Goal: Task Accomplishment & Management: Complete application form

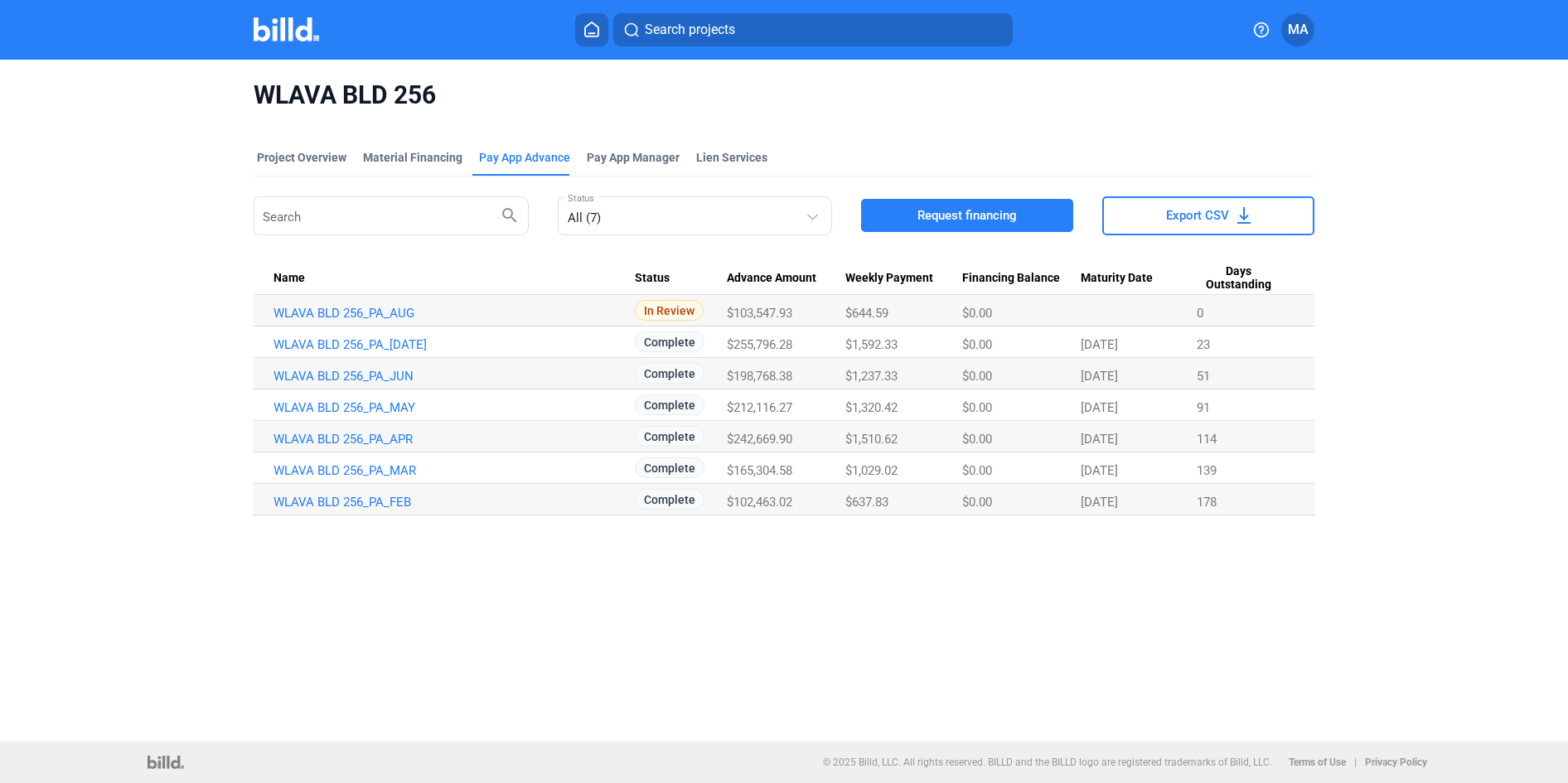
click at [358, 315] on link "WLAVA BLD 256_PA_AUG" at bounding box center [454, 314] width 361 height 15
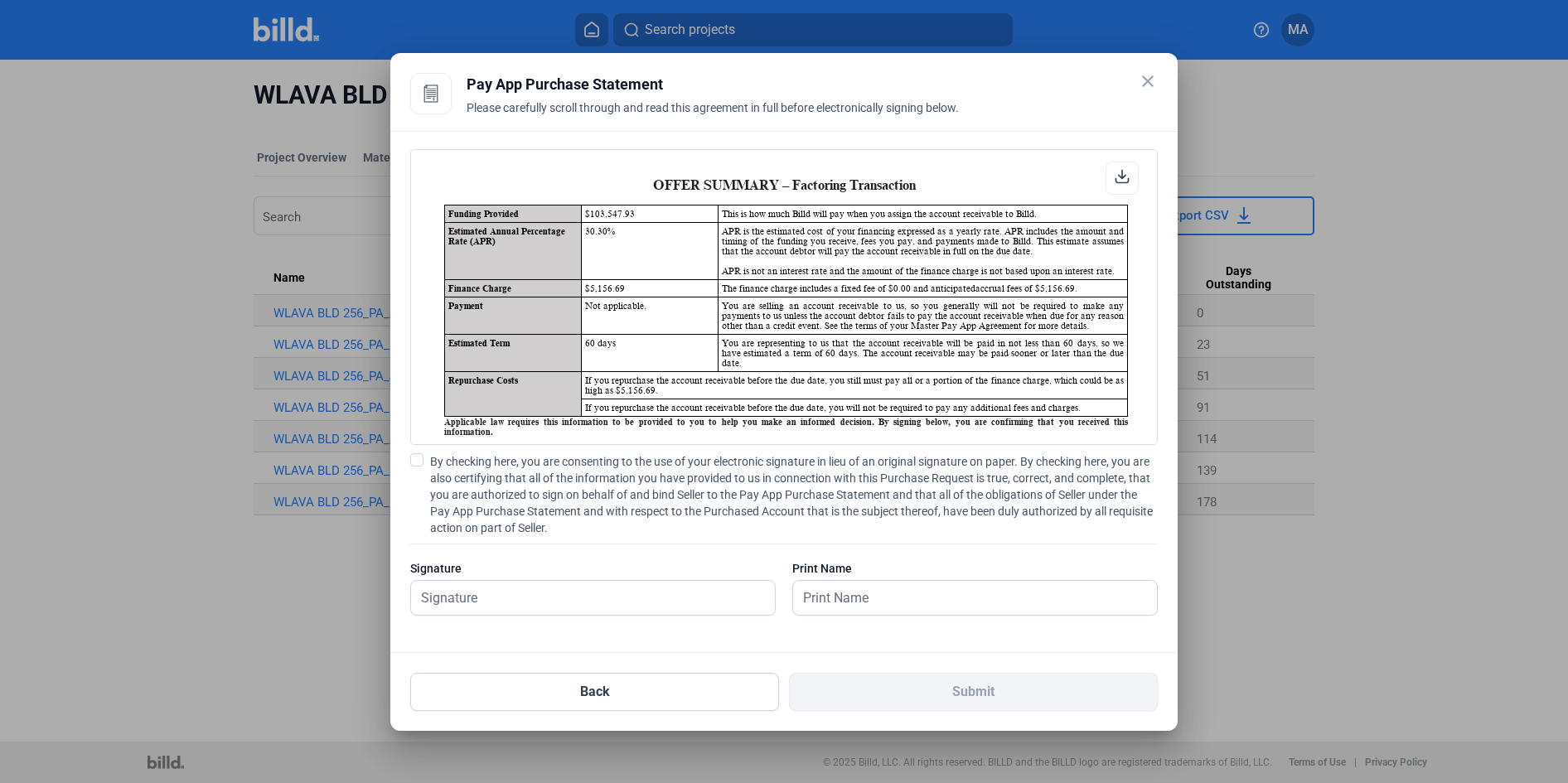
scroll to position [1, 0]
click at [525, 597] on input "text" at bounding box center [584, 598] width 346 height 34
type input "[PERSON_NAME]"
click at [717, 555] on div "By checking here, you are consenting to the use of your electronic signature in…" at bounding box center [784, 542] width 748 height 179
click at [419, 453] on span at bounding box center [417, 460] width 13 height 13
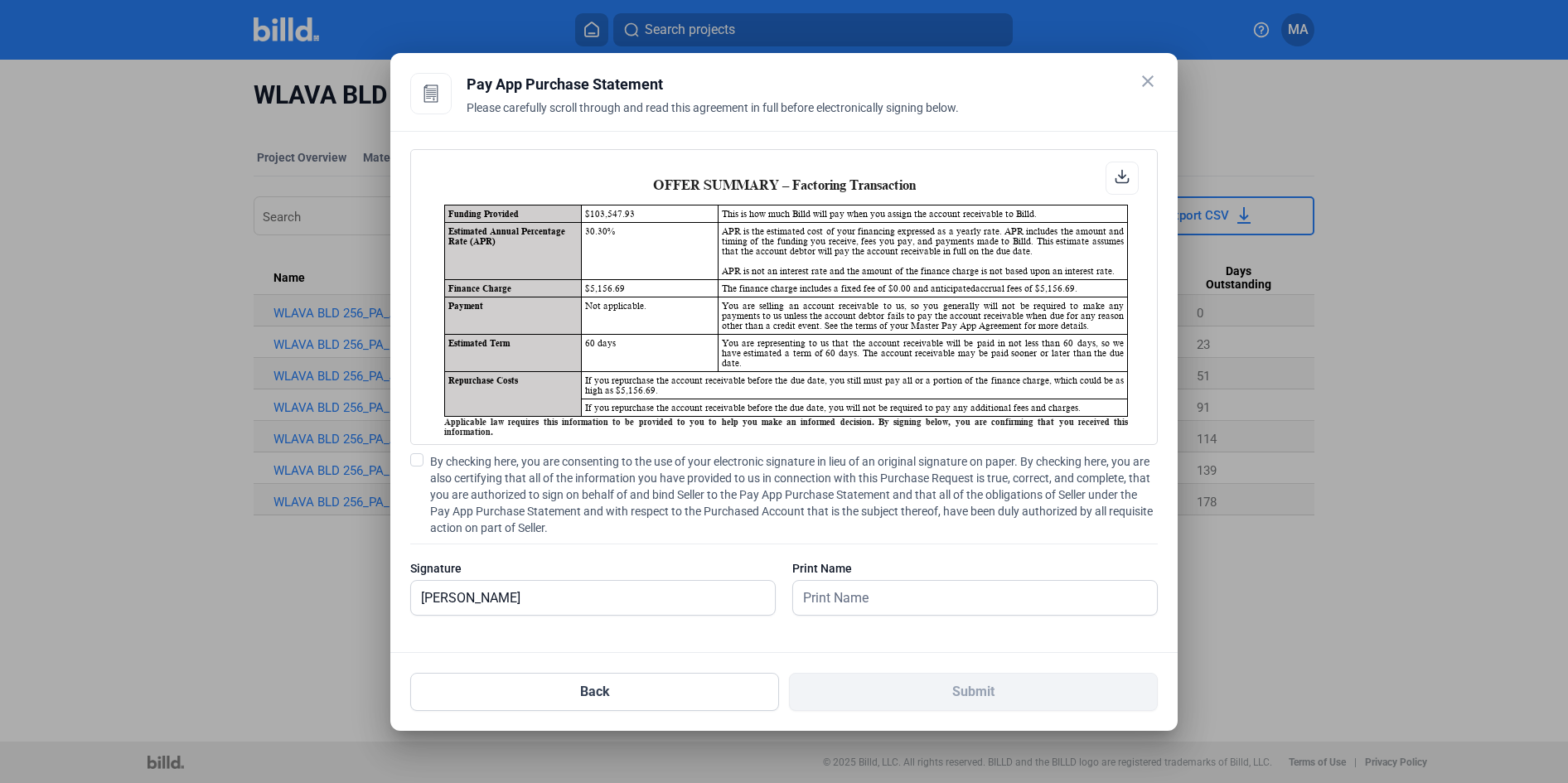
click at [0, 0] on input "By checking here, you are consenting to the use of your electronic signature in…" at bounding box center [0, 0] width 0 height 0
click at [871, 610] on input "text" at bounding box center [966, 598] width 346 height 34
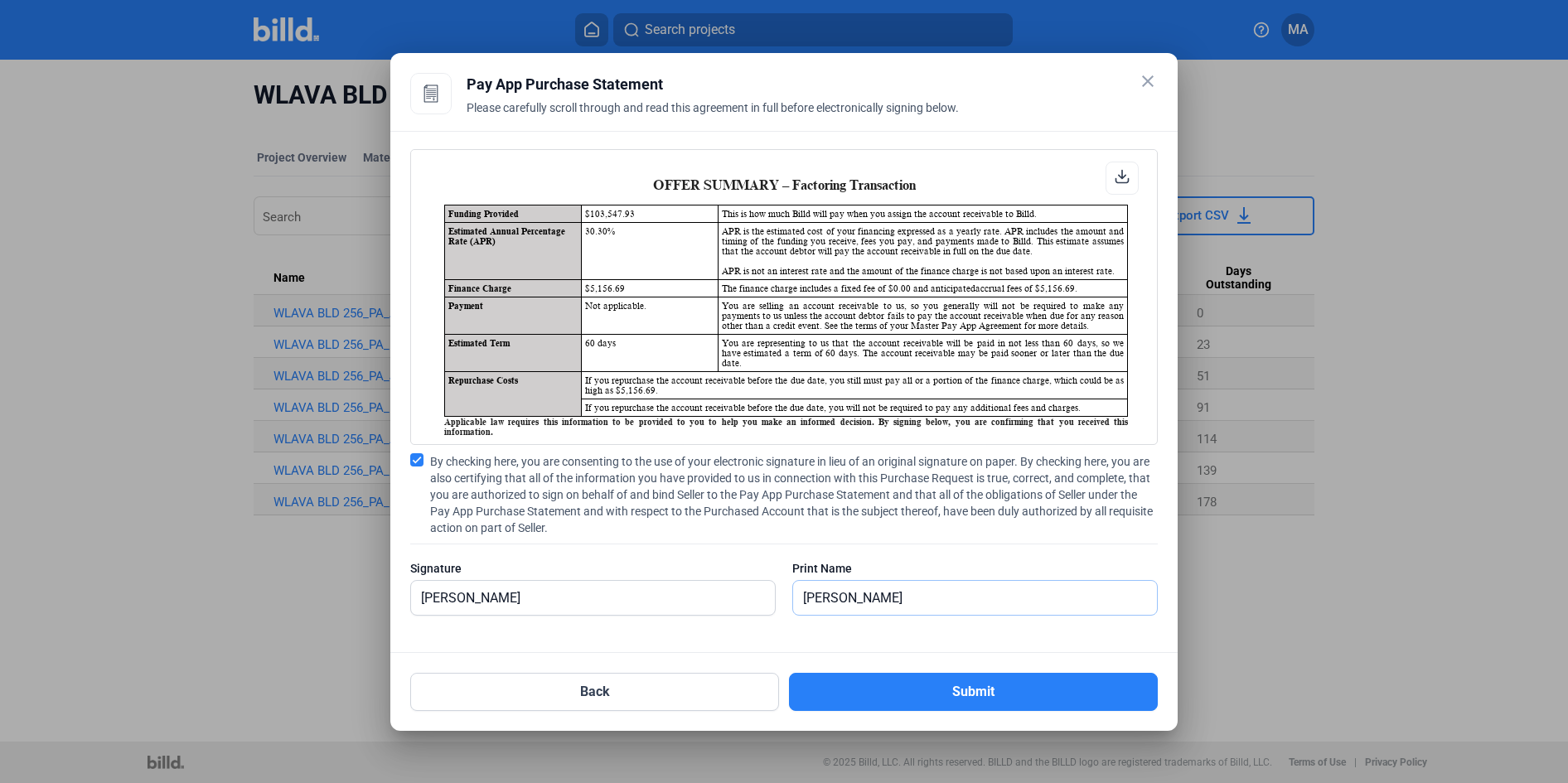
type input "[PERSON_NAME]"
click at [938, 519] on span "By checking here, you are consenting to the use of your electronic signature in…" at bounding box center [794, 494] width 728 height 82
click at [0, 0] on input "By checking here, you are consenting to the use of your electronic signature in…" at bounding box center [0, 0] width 0 height 0
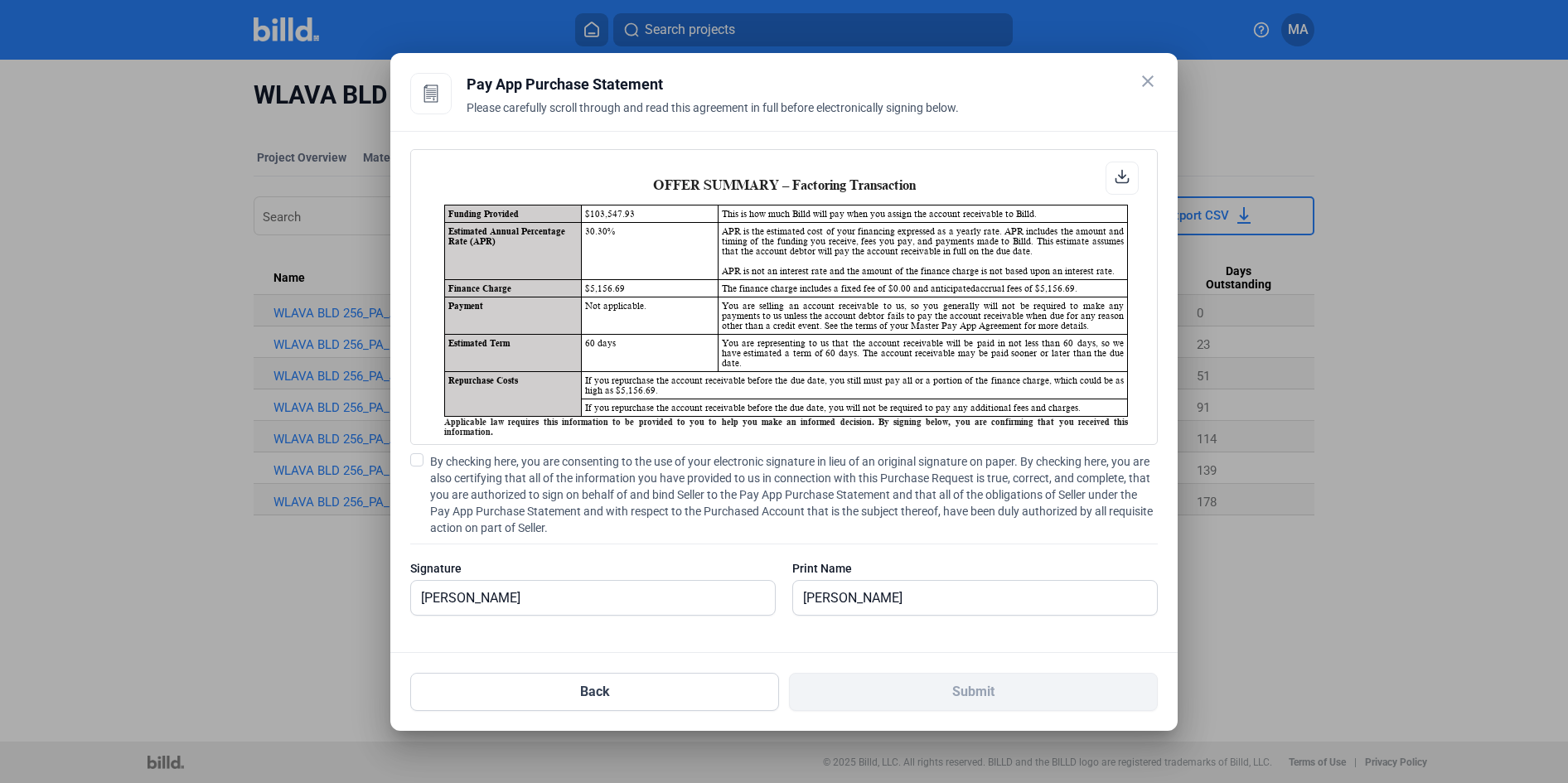
click at [646, 486] on span "By checking here, you are consenting to the use of your electronic signature in…" at bounding box center [794, 494] width 728 height 82
click at [0, 0] on input "By checking here, you are consenting to the use of your electronic signature in…" at bounding box center [0, 0] width 0 height 0
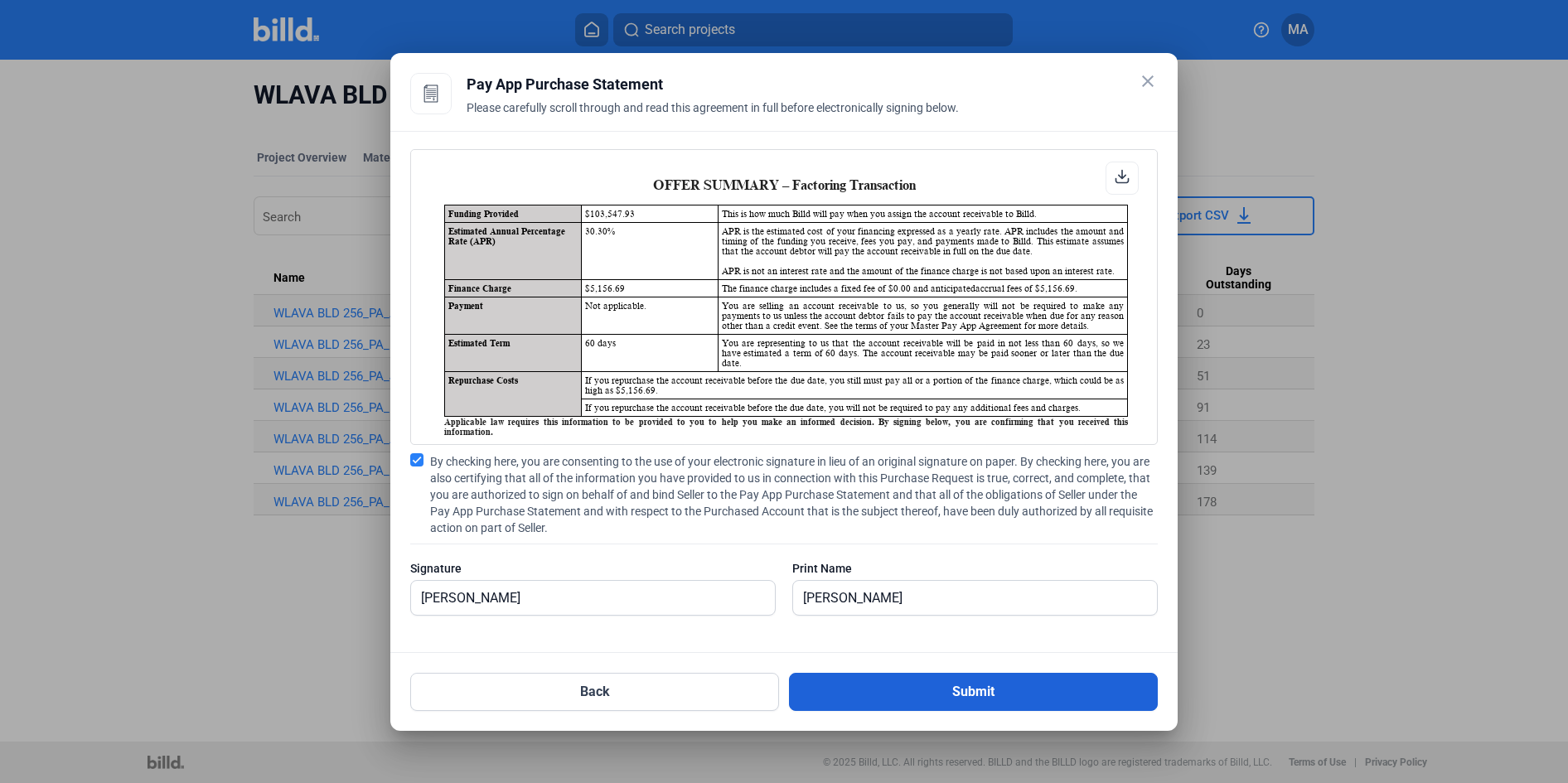
click at [973, 701] on button "Submit" at bounding box center [973, 692] width 369 height 38
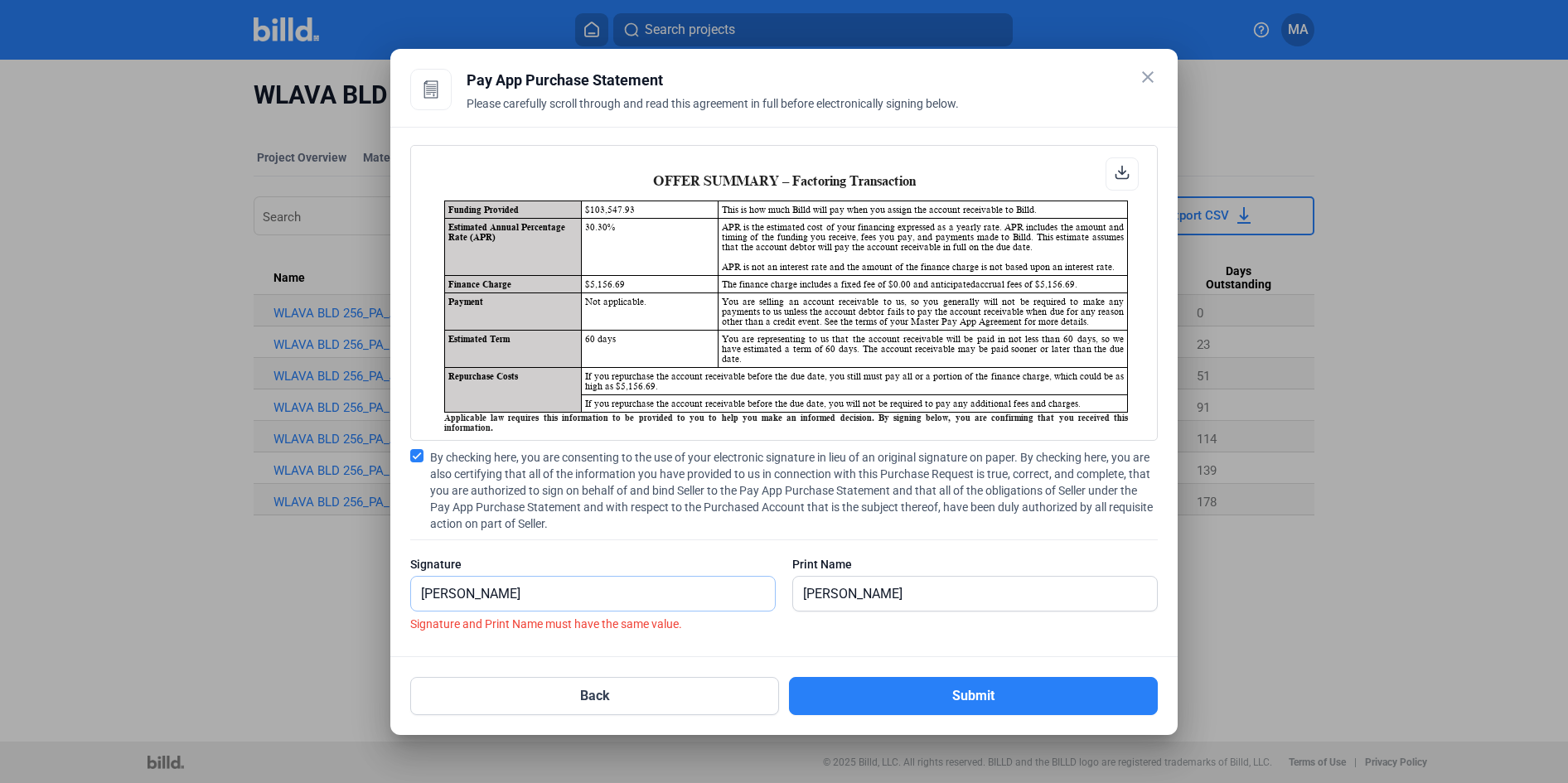
click at [431, 592] on input "[PERSON_NAME]" at bounding box center [584, 594] width 346 height 34
drag, startPoint x: 468, startPoint y: 592, endPoint x: 501, endPoint y: 580, distance: 35.1
click at [468, 592] on input "[PERSON_NAME]" at bounding box center [593, 594] width 364 height 34
type input "[PERSON_NAME]"
click at [901, 684] on button "Submit" at bounding box center [973, 696] width 369 height 38
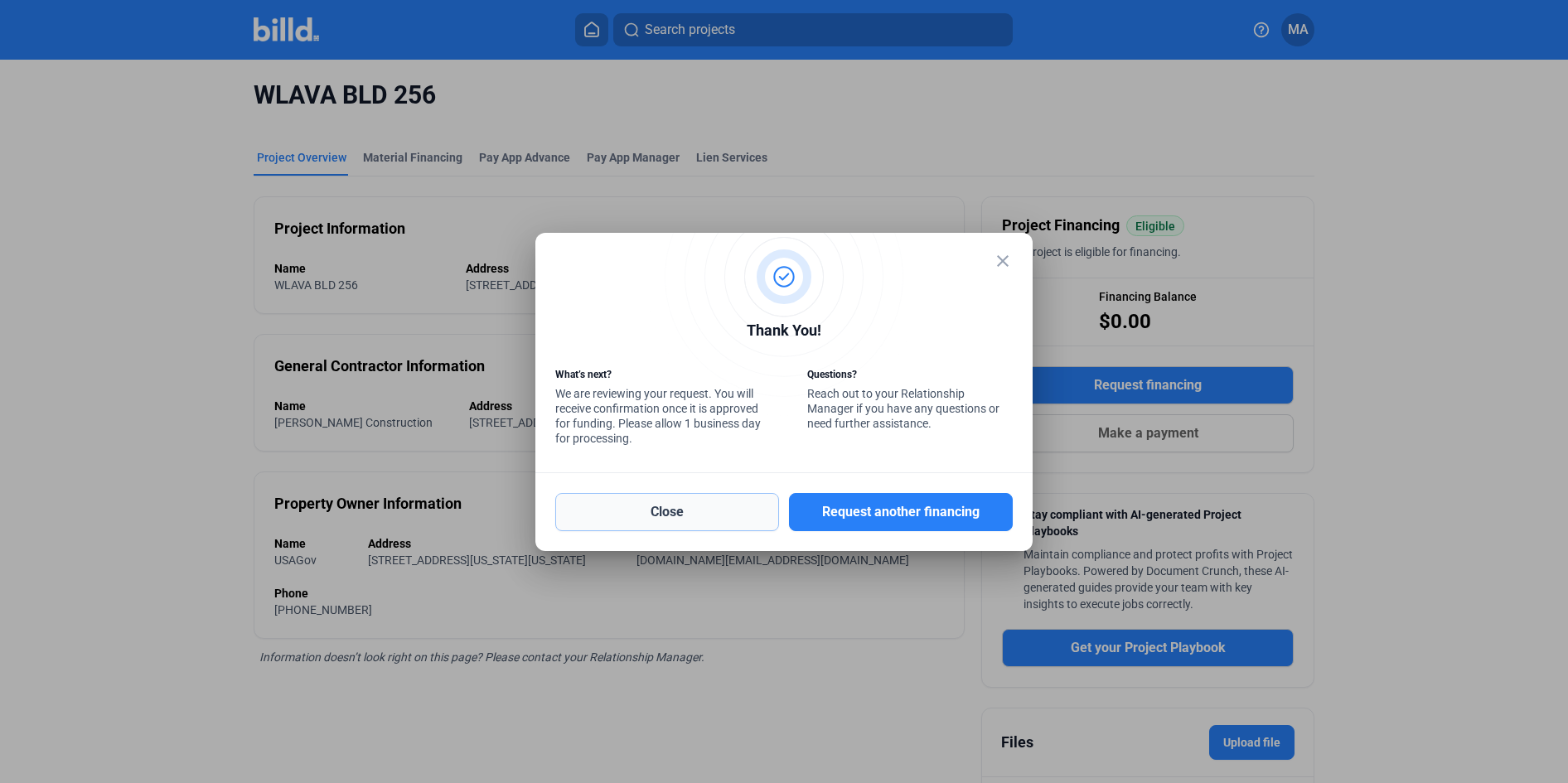
click at [640, 505] on button "Close" at bounding box center [667, 512] width 224 height 38
